Goal: Navigation & Orientation: Go to known website

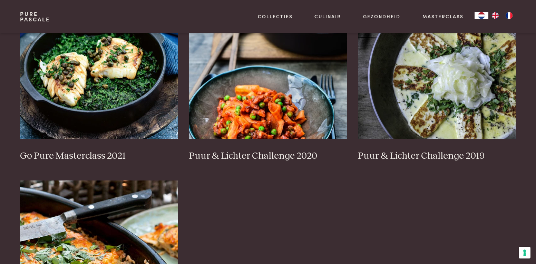
scroll to position [517, 0]
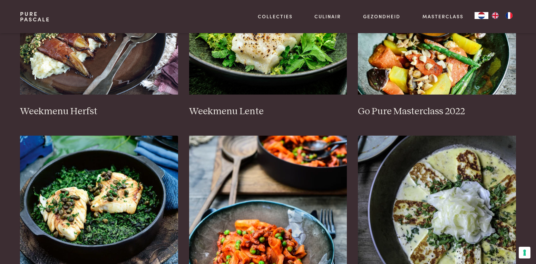
scroll to position [241, 0]
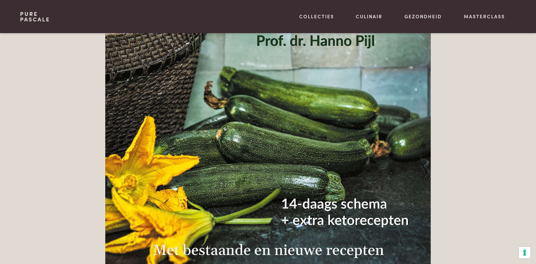
scroll to position [966, 0]
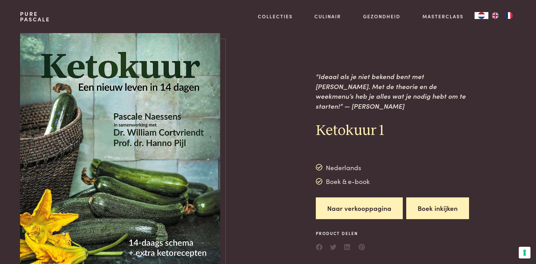
click at [445, 203] on button "Boek inkijken" at bounding box center [437, 208] width 63 height 22
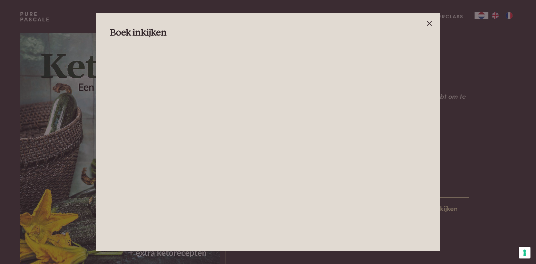
click at [432, 24] on icon at bounding box center [429, 23] width 8 height 8
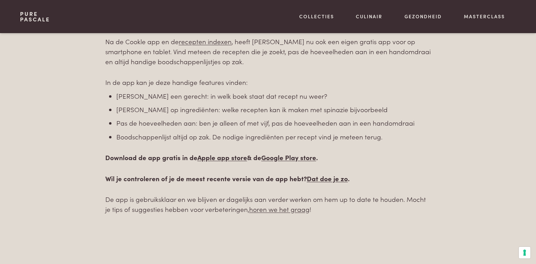
scroll to position [394, 0]
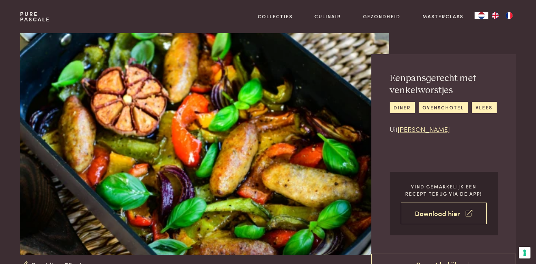
click at [446, 213] on link "Download hier" at bounding box center [444, 214] width 86 height 22
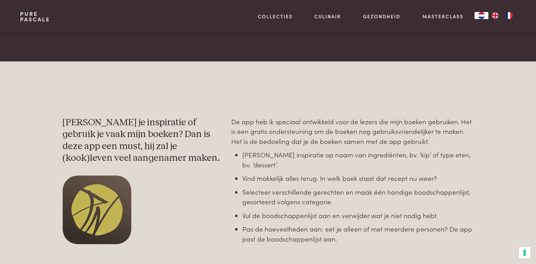
scroll to position [241, 0]
